Goal: Information Seeking & Learning: Learn about a topic

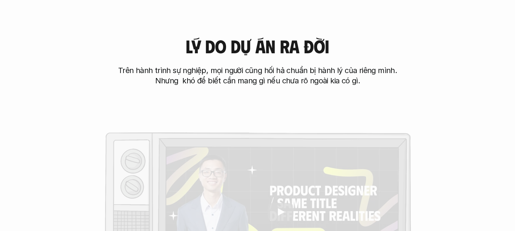
scroll to position [267, 0]
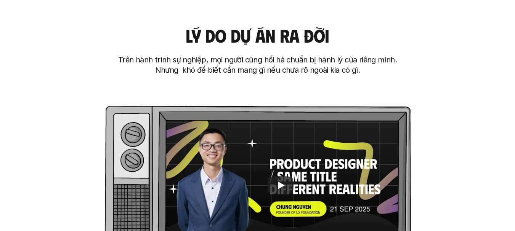
click at [465, 42] on div "Lý do dự án ra đời Trên hành trình sự nghiệp, mọi người cũng hối hả chuẩn bị hà…" at bounding box center [257, 51] width 454 height 50
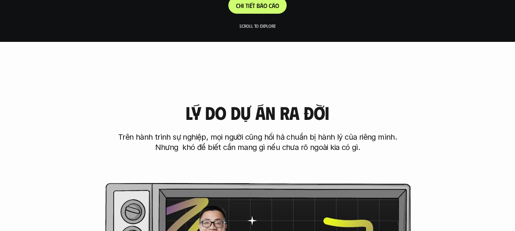
scroll to position [0, 0]
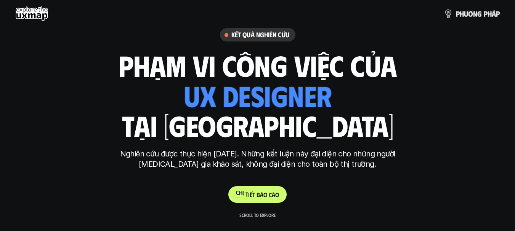
click at [249, 190] on link "C h i t i ế t b á o c á o" at bounding box center [257, 194] width 58 height 17
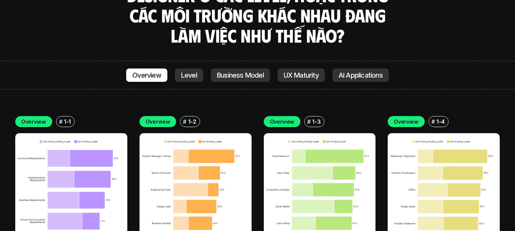
scroll to position [2552, 0]
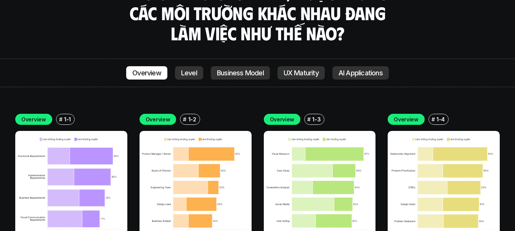
click at [106, 131] on img at bounding box center [71, 187] width 112 height 112
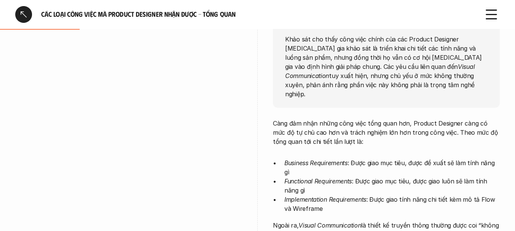
scroll to position [152, 0]
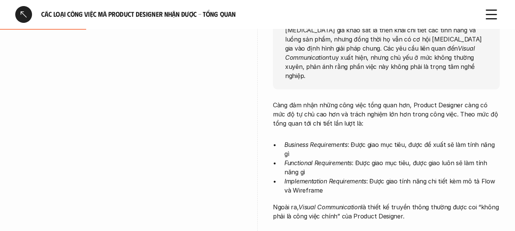
click at [460, 101] on p "Càng đảm nhận những công việc tổng quan hơn, Product Designer càng có mức độ tự…" at bounding box center [386, 114] width 227 height 27
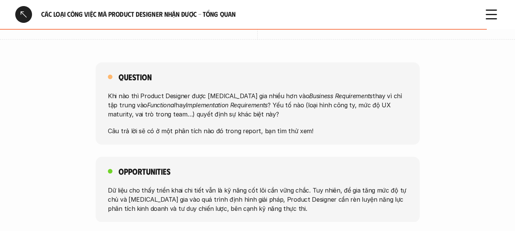
scroll to position [648, 0]
drag, startPoint x: 266, startPoint y: 75, endPoint x: 271, endPoint y: 105, distance: 30.9
click at [271, 105] on div "Khi nào thì Product Designer được tham gia nhiều hơn vào Business Requirements …" at bounding box center [257, 113] width 299 height 44
click at [279, 126] on p "Câu trả lời sẽ có ở một phân tích nào đó trong report, bạn tìm thử xem!" at bounding box center [257, 130] width 299 height 9
drag, startPoint x: 315, startPoint y: 104, endPoint x: 74, endPoint y: 103, distance: 240.7
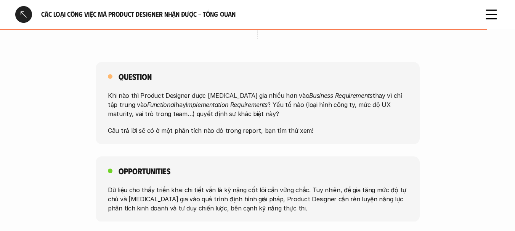
click at [75, 103] on div "Question Khi nào thì Product Designer được tham gia nhiều hơn vào Business Requ…" at bounding box center [257, 103] width 515 height 82
click at [185, 101] on em "Implementation Requirements" at bounding box center [226, 105] width 82 height 8
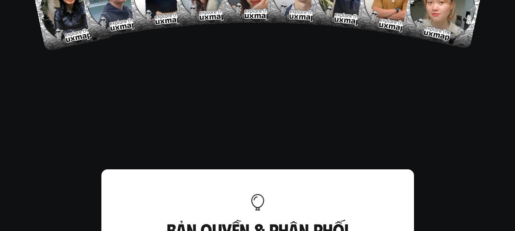
scroll to position [5142, 0]
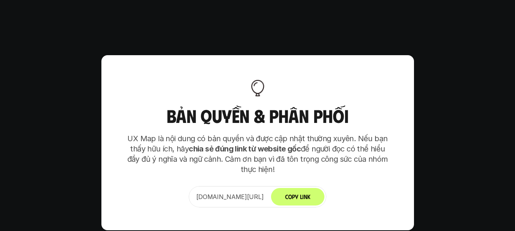
drag, startPoint x: 184, startPoint y: 99, endPoint x: 241, endPoint y: 127, distance: 63.4
click at [241, 134] on p "UX Map là nội dung có bản quyền và được cập nhật thường xuyên. Nếu bạn thấy hữu…" at bounding box center [257, 154] width 267 height 41
click at [259, 134] on p "UX Map là nội dung có bản quyền và được cập nhật thường xuyên. Nếu bạn thấy hữu…" at bounding box center [257, 154] width 267 height 41
drag, startPoint x: 258, startPoint y: 114, endPoint x: 262, endPoint y: 141, distance: 27.4
click at [262, 141] on div "Bản quyền & Phân phối UX Map là nội dung có bản quyền và được cập nhật thường x…" at bounding box center [257, 142] width 312 height 175
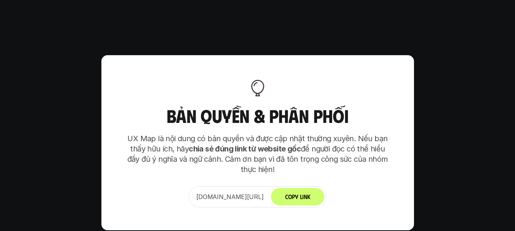
click at [275, 134] on p "UX Map là nội dung có bản quyền và được cập nhật thường xuyên. Nếu bạn thấy hữu…" at bounding box center [257, 154] width 267 height 41
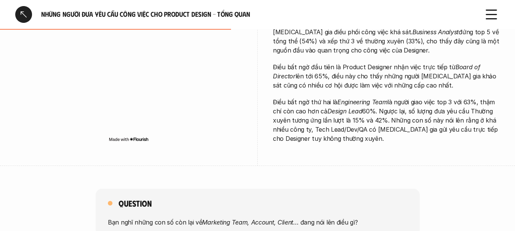
scroll to position [419, 0]
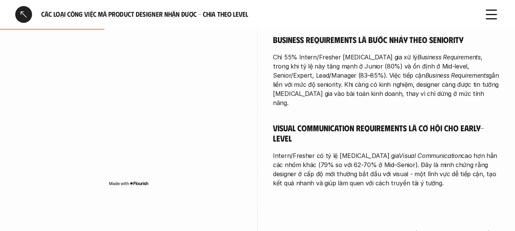
scroll to position [457, 0]
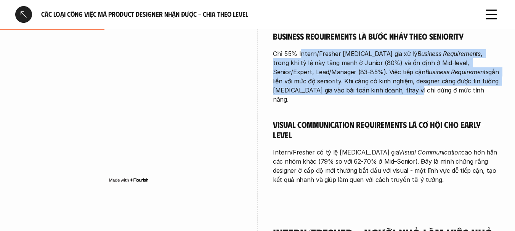
drag, startPoint x: 301, startPoint y: 52, endPoint x: 337, endPoint y: 101, distance: 61.5
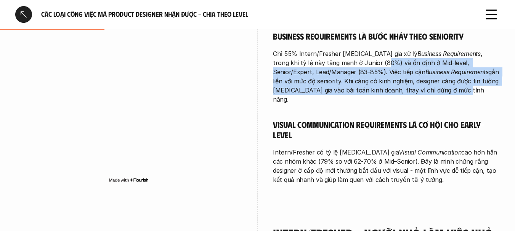
drag, startPoint x: 394, startPoint y: 90, endPoint x: 332, endPoint y: 60, distance: 68.7
click at [332, 60] on p "Chỉ 55% Intern/Fresher tham gia xử lý Business Requirements , trong khi tỷ lệ n…" at bounding box center [386, 76] width 227 height 55
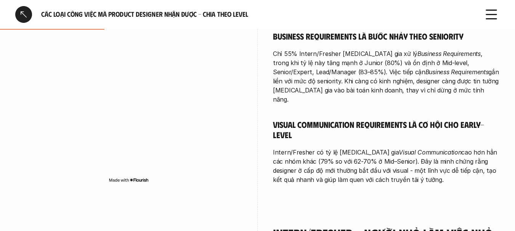
click at [319, 61] on p "Chỉ 55% Intern/Fresher tham gia xử lý Business Requirements , trong khi tỷ lệ n…" at bounding box center [386, 76] width 227 height 55
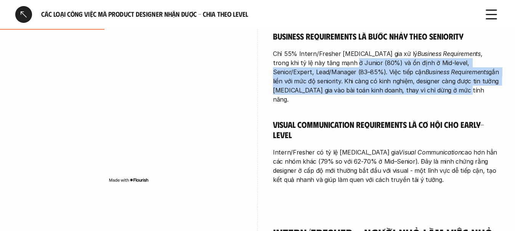
drag, startPoint x: 305, startPoint y: 61, endPoint x: 403, endPoint y: 91, distance: 102.3
click at [403, 91] on p "Chỉ 55% Intern/Fresher tham gia xử lý Business Requirements , trong khi tỷ lệ n…" at bounding box center [386, 76] width 227 height 55
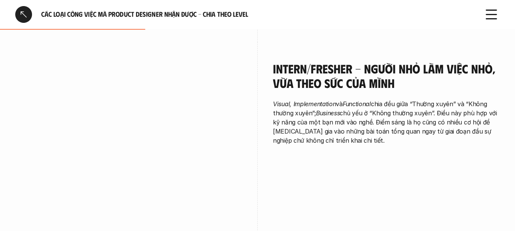
scroll to position [609, 0]
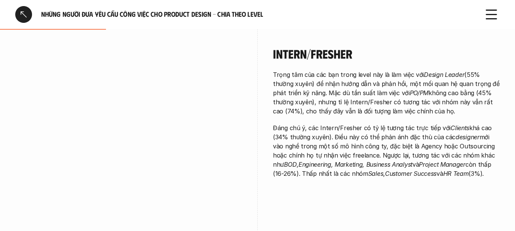
scroll to position [419, 0]
